Goal: Find contact information: Find contact information

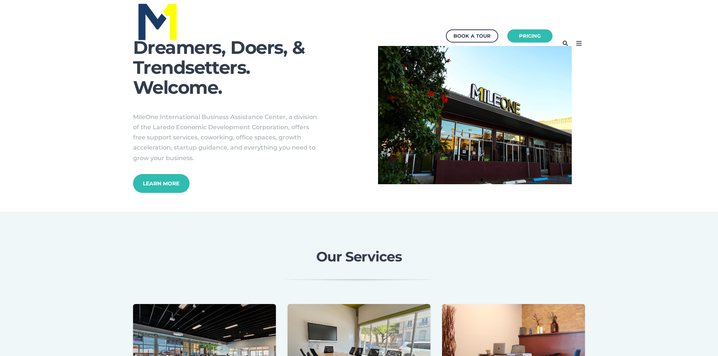
click at [579, 42] on icon at bounding box center [579, 43] width 12 height 12
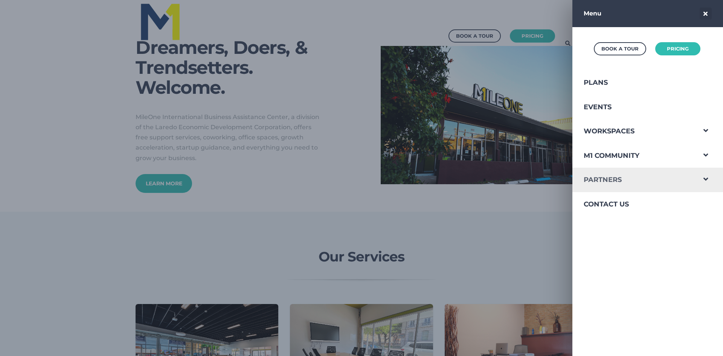
click at [608, 184] on link "Partners" at bounding box center [635, 180] width 124 height 24
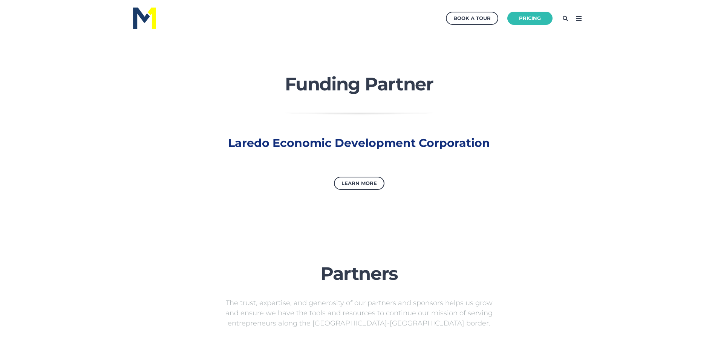
click at [579, 17] on icon at bounding box center [579, 18] width 12 height 12
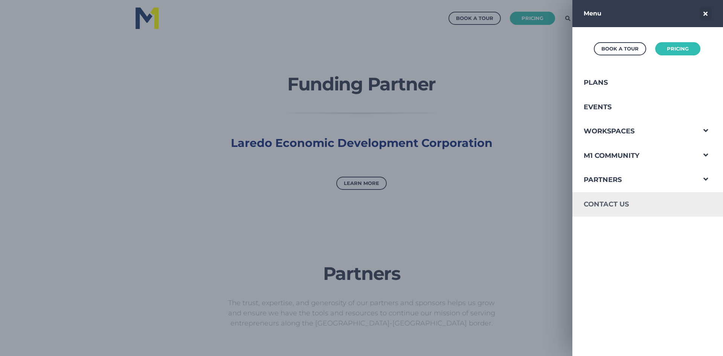
click at [610, 203] on link "Contact Us" at bounding box center [635, 204] width 124 height 24
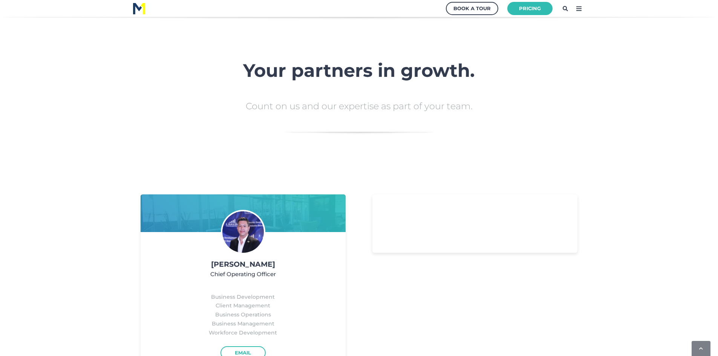
scroll to position [942, 0]
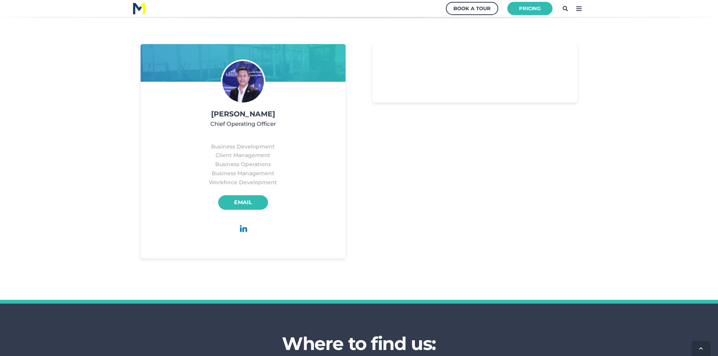
click at [248, 201] on link "Email" at bounding box center [243, 203] width 50 height 15
